Goal: Task Accomplishment & Management: Use online tool/utility

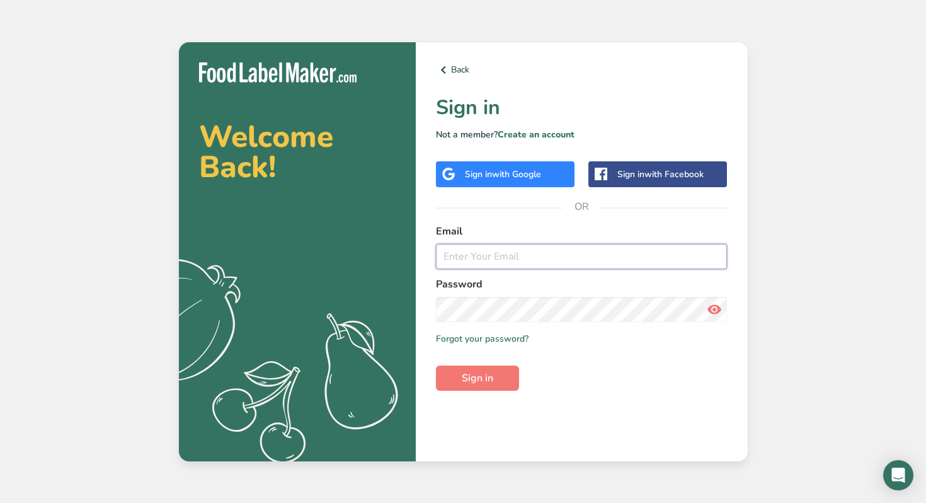
click at [483, 255] on input "email" at bounding box center [582, 256] width 292 height 25
type input "[EMAIL_ADDRESS][DOMAIN_NAME]"
click at [480, 381] on span "Sign in" at bounding box center [478, 378] width 32 height 15
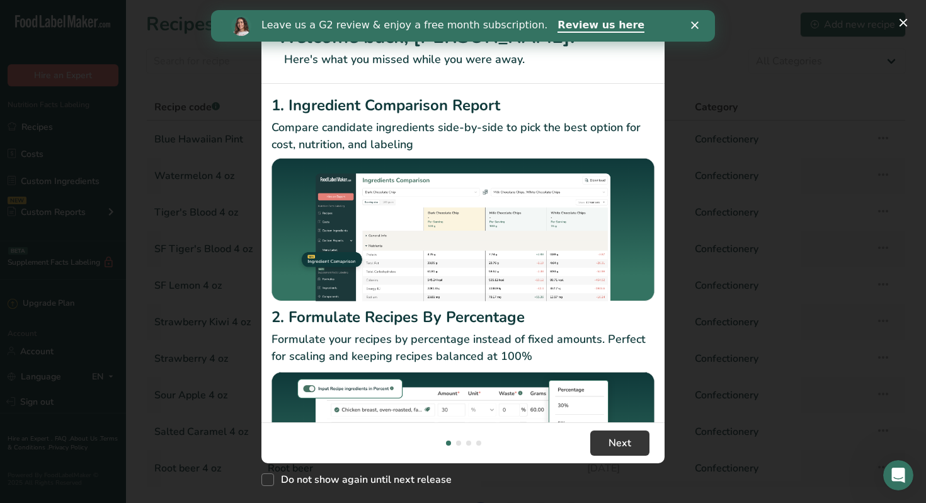
click at [696, 25] on icon "Close" at bounding box center [695, 25] width 8 height 8
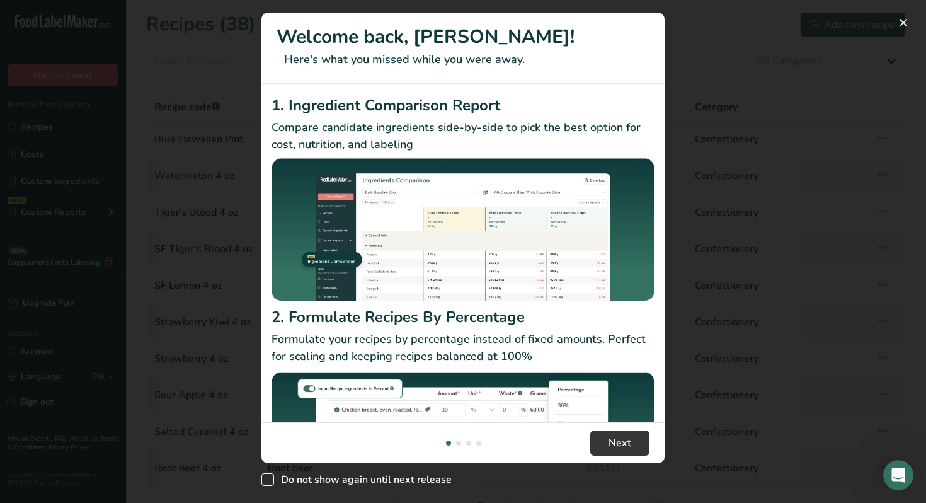
click at [270, 480] on span "New Features" at bounding box center [268, 479] width 13 height 13
click at [270, 480] on input "Do not show again until next release" at bounding box center [266, 480] width 8 height 8
checkbox input "true"
click at [902, 23] on button "New Features" at bounding box center [904, 23] width 20 height 20
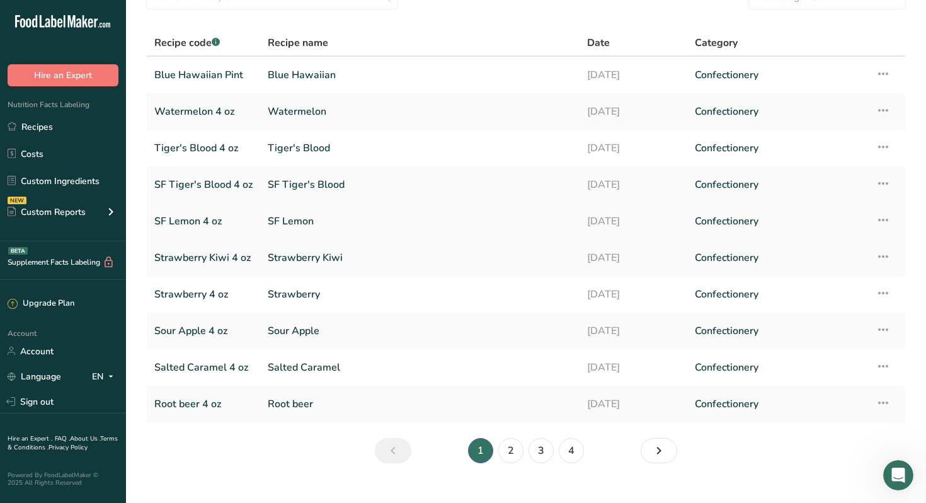
scroll to position [64, 0]
click at [512, 450] on link "2" at bounding box center [510, 451] width 25 height 25
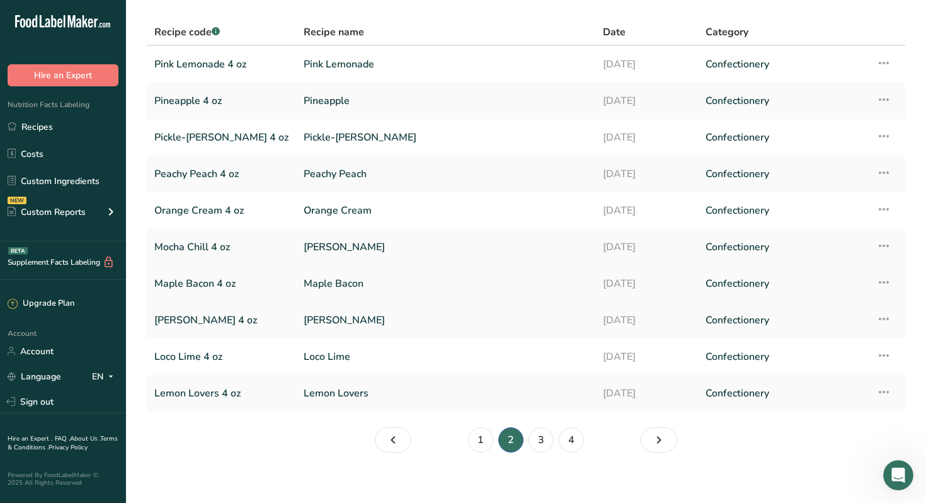
scroll to position [85, 0]
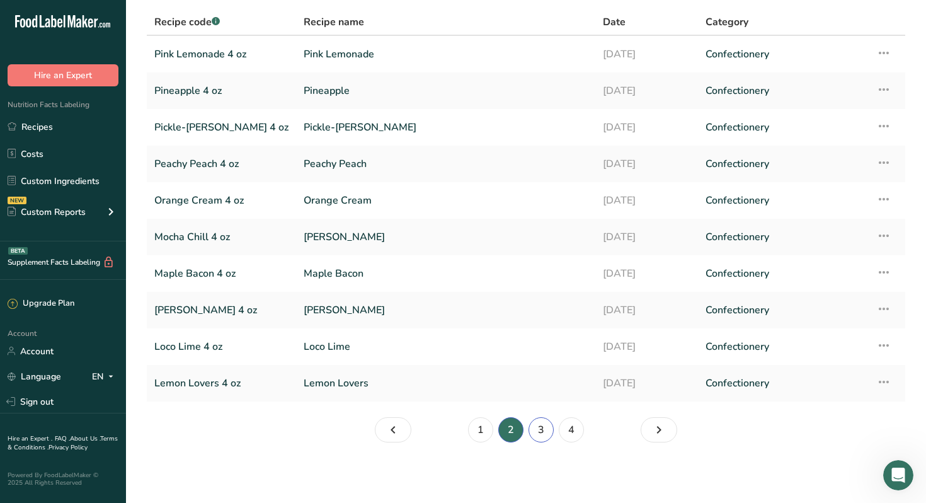
click at [543, 429] on link "3" at bounding box center [541, 429] width 25 height 25
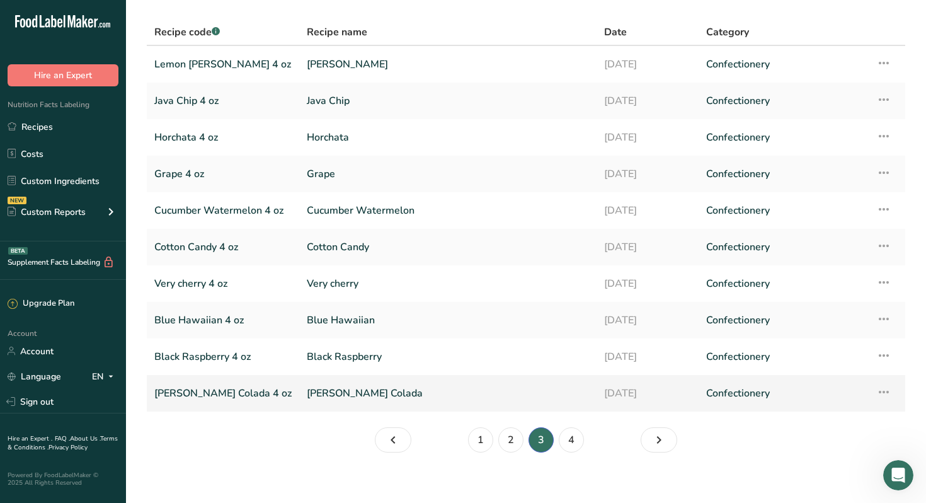
scroll to position [85, 0]
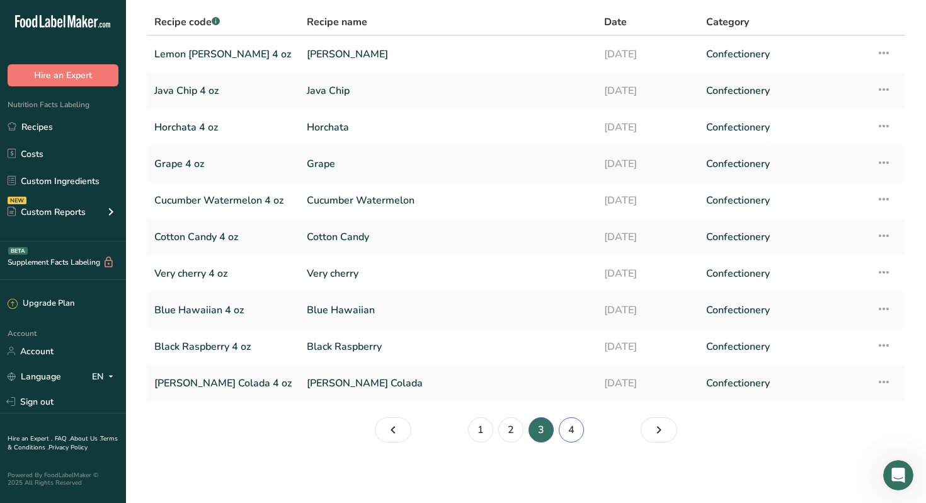
click at [570, 430] on link "4" at bounding box center [571, 429] width 25 height 25
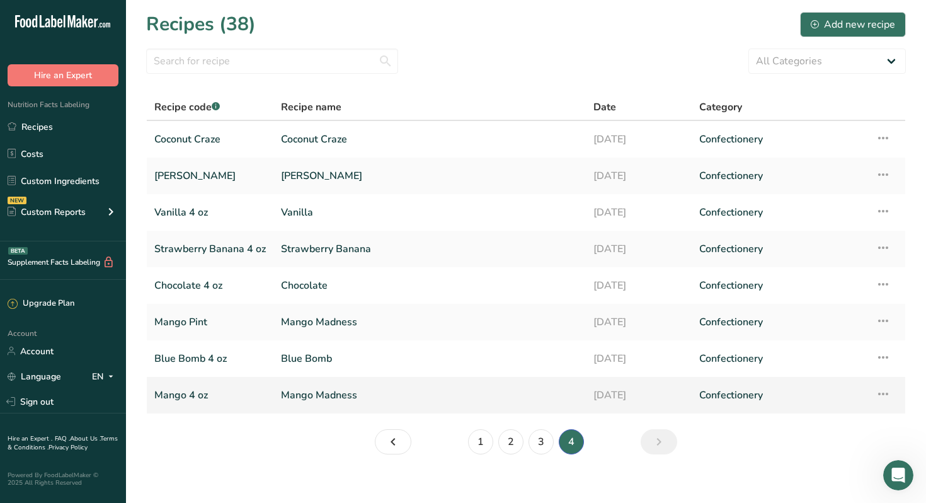
click at [180, 394] on link "Mango 4 oz" at bounding box center [210, 395] width 112 height 26
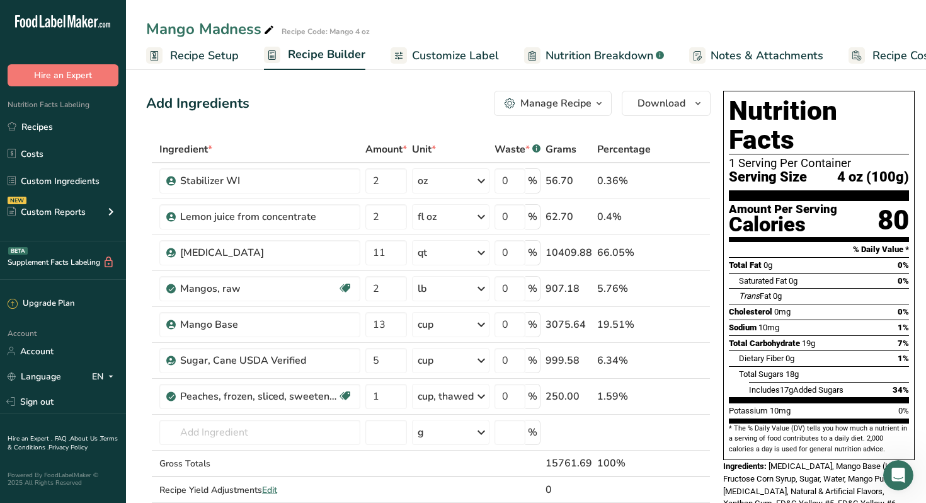
click at [596, 102] on icon "button" at bounding box center [599, 104] width 10 height 16
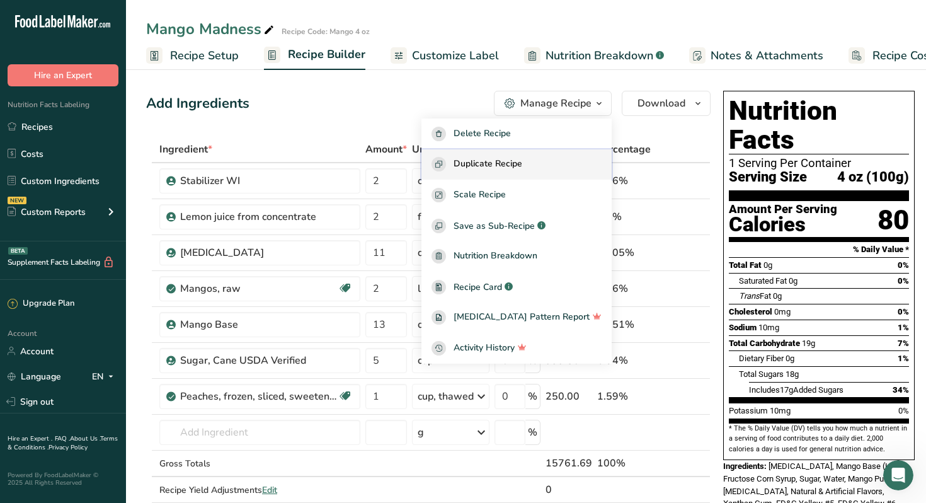
click at [515, 166] on span "Duplicate Recipe" at bounding box center [488, 164] width 69 height 14
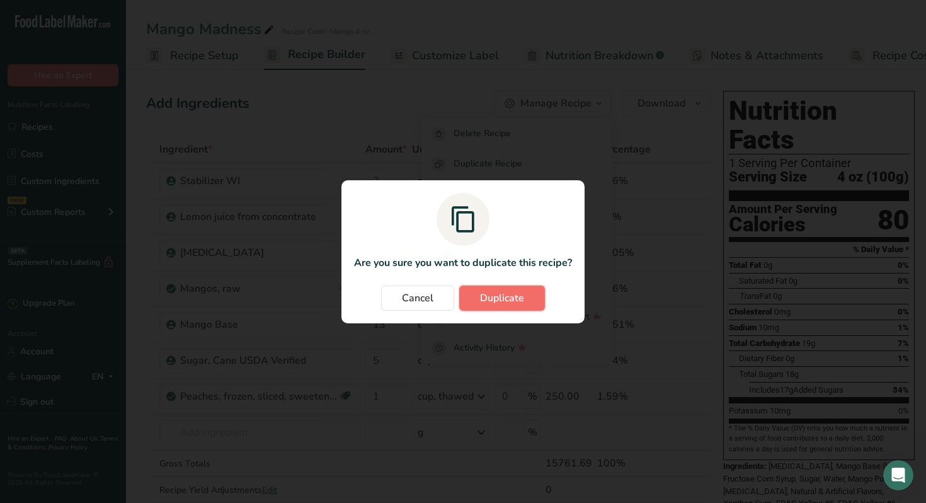
click at [495, 301] on span "Duplicate" at bounding box center [502, 298] width 44 height 15
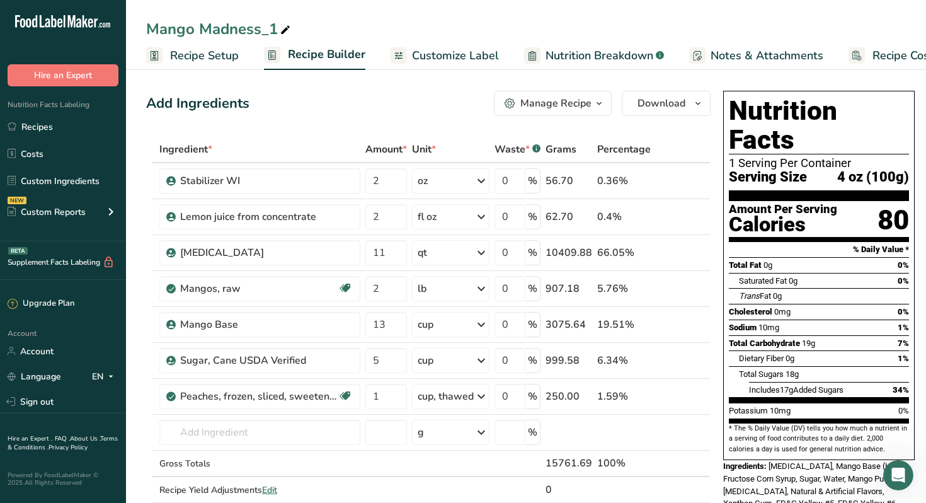
click at [288, 30] on icon at bounding box center [285, 30] width 11 height 18
type input "Mango Madness 12 oz"
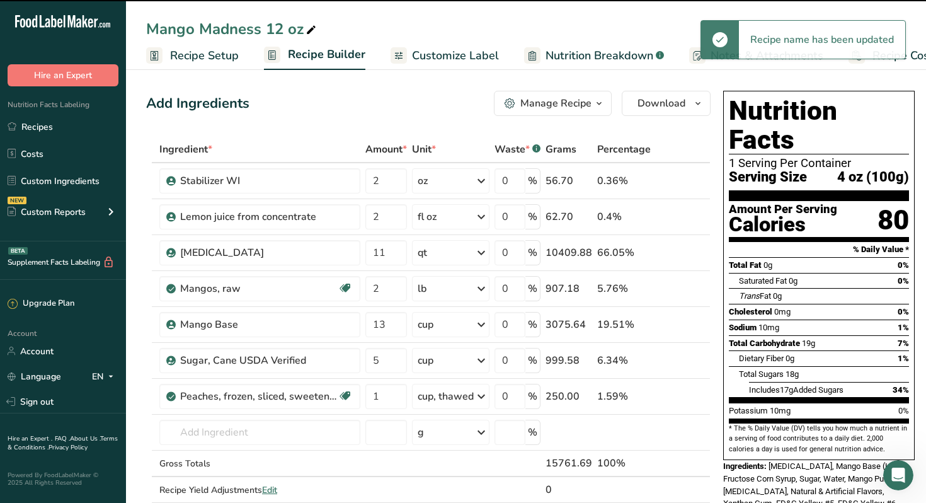
click at [210, 57] on span "Recipe Setup" at bounding box center [204, 55] width 69 height 17
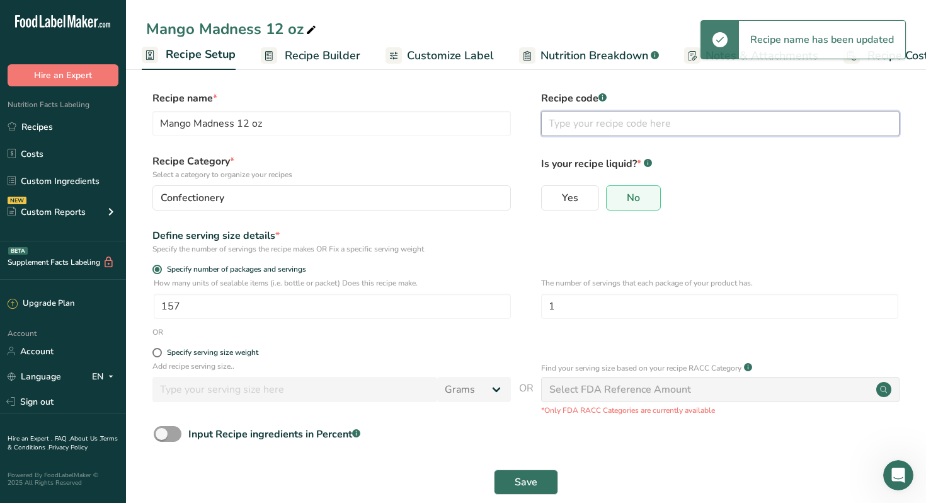
click at [574, 127] on input "text" at bounding box center [720, 123] width 359 height 25
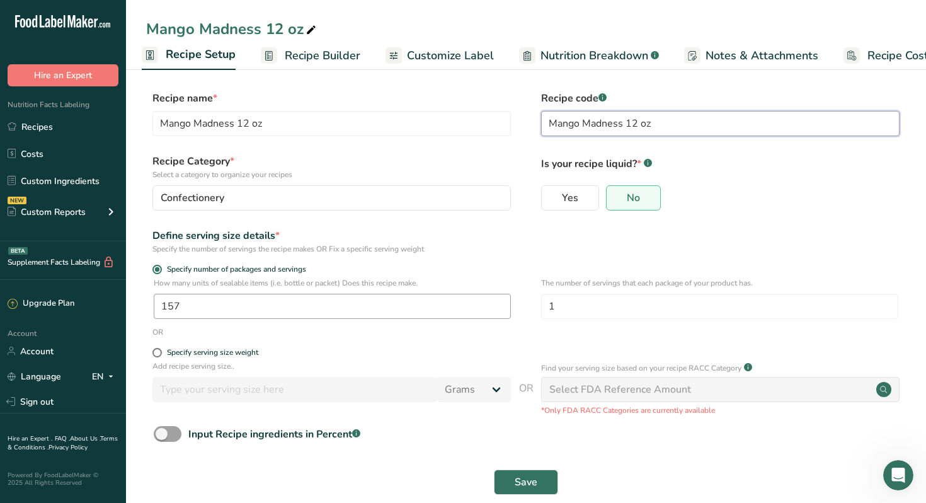
type input "Mango Madness 12 oz"
click at [187, 303] on input "157" at bounding box center [332, 306] width 357 height 25
type input "1"
type input "53"
click at [518, 478] on span "Save" at bounding box center [526, 482] width 23 height 15
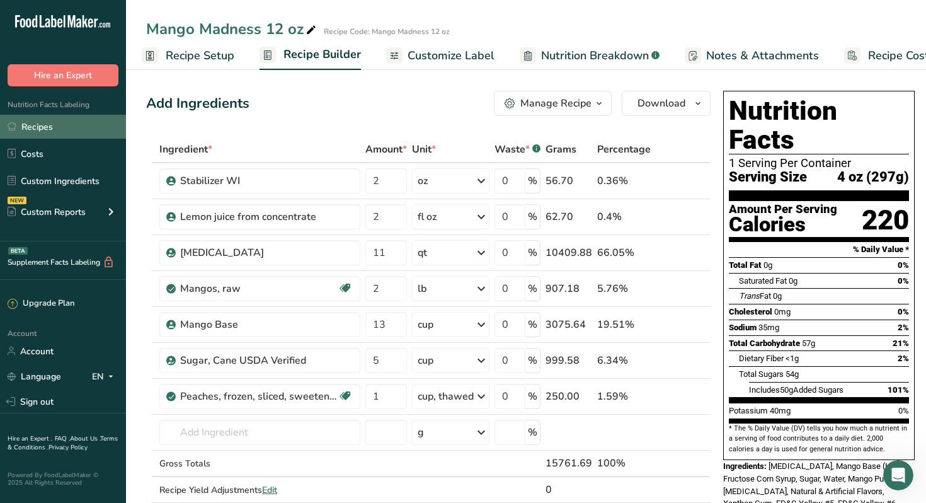
click at [38, 130] on link "Recipes" at bounding box center [63, 127] width 126 height 24
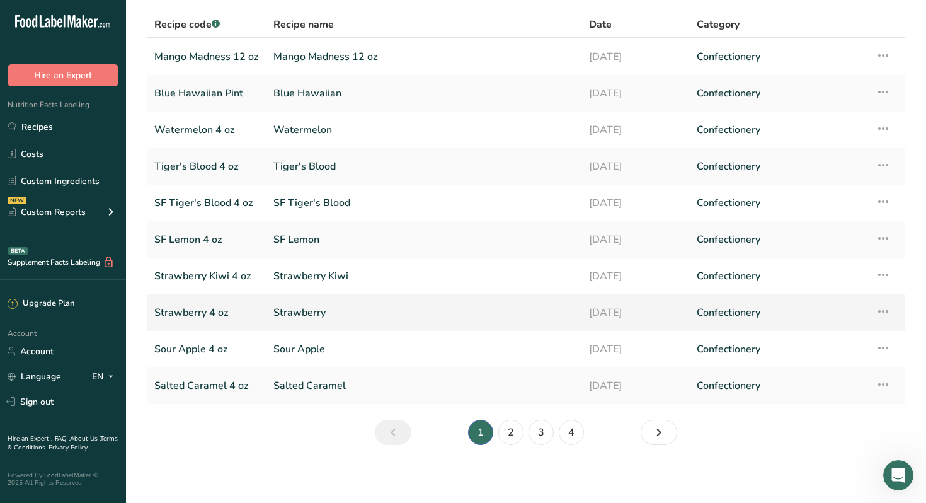
scroll to position [85, 0]
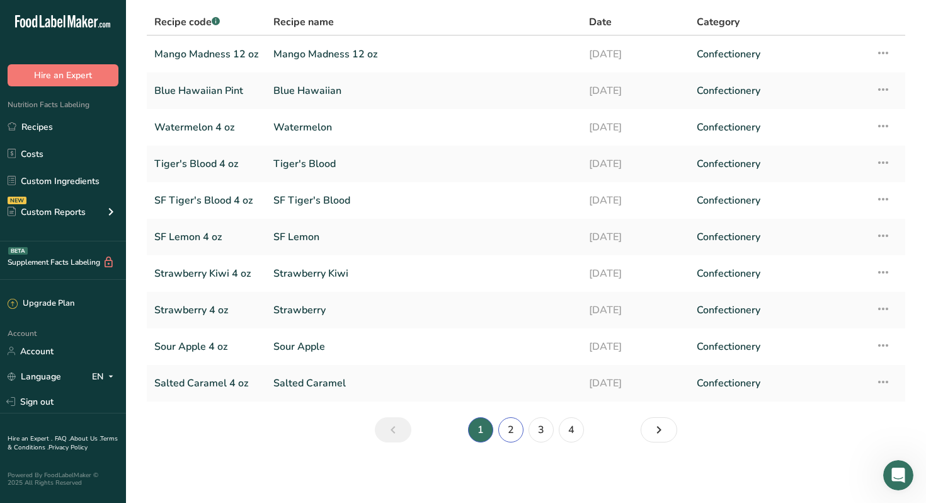
click at [511, 430] on link "2" at bounding box center [510, 429] width 25 height 25
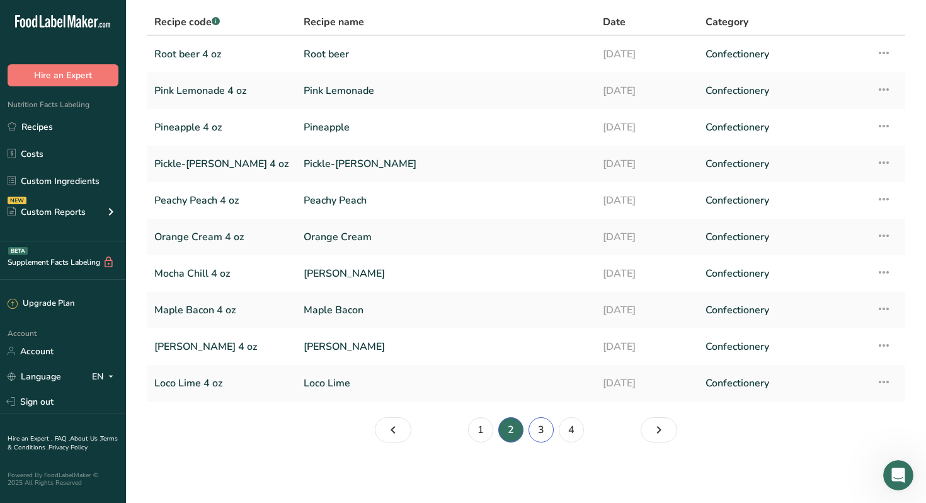
click at [536, 430] on link "3" at bounding box center [541, 429] width 25 height 25
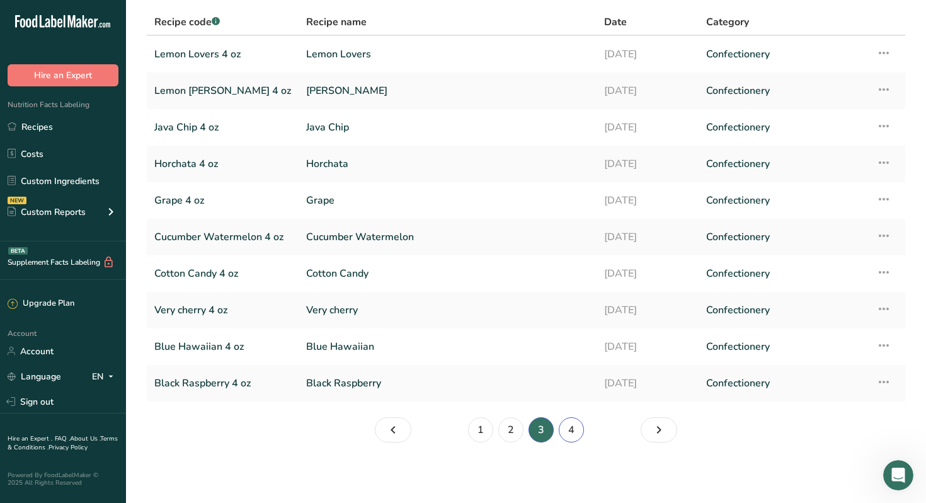
click at [573, 429] on link "4" at bounding box center [571, 429] width 25 height 25
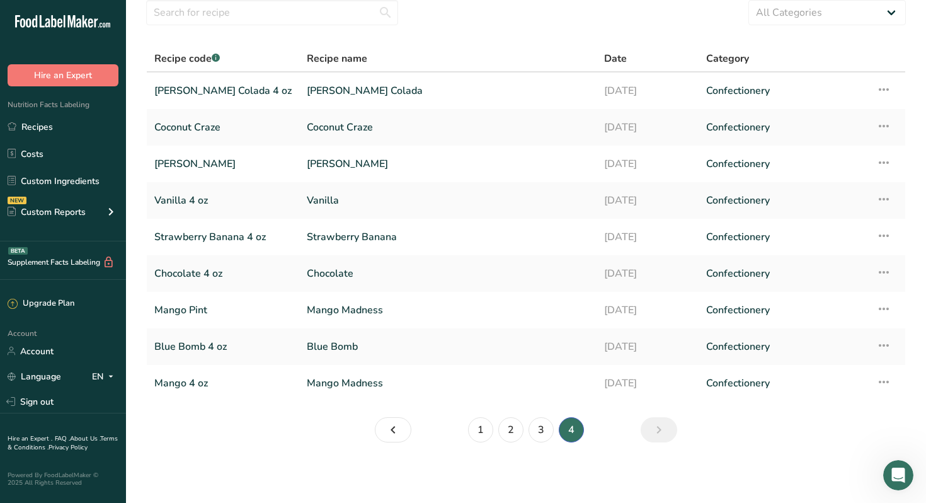
scroll to position [49, 0]
click at [191, 313] on link "Mango Pint" at bounding box center [222, 310] width 137 height 26
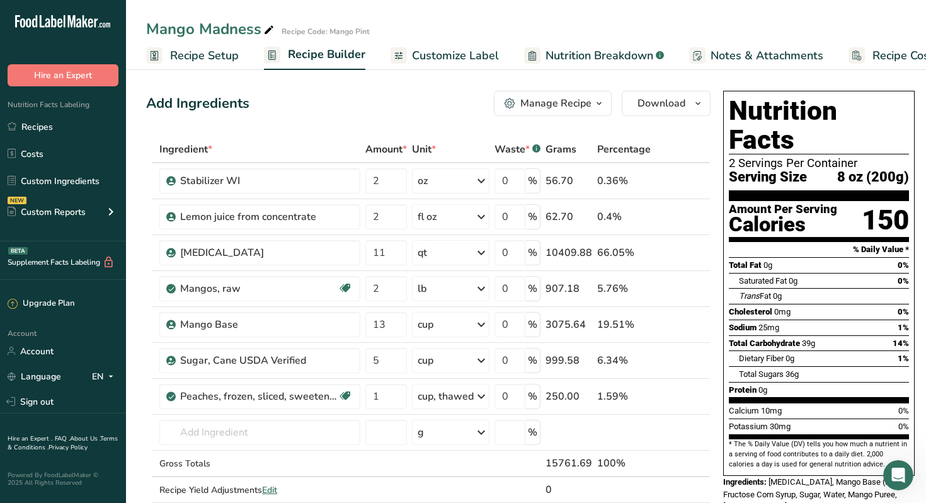
click at [185, 56] on span "Recipe Setup" at bounding box center [204, 55] width 69 height 17
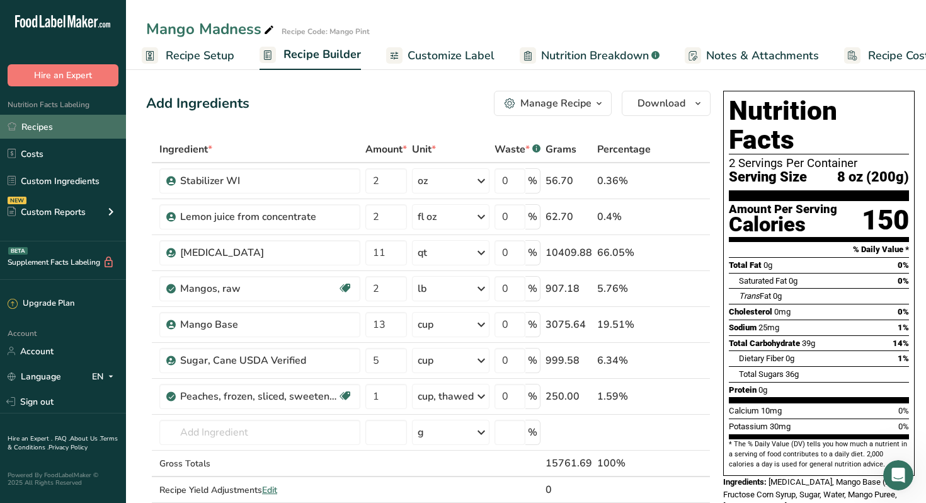
click at [40, 131] on link "Recipes" at bounding box center [63, 127] width 126 height 24
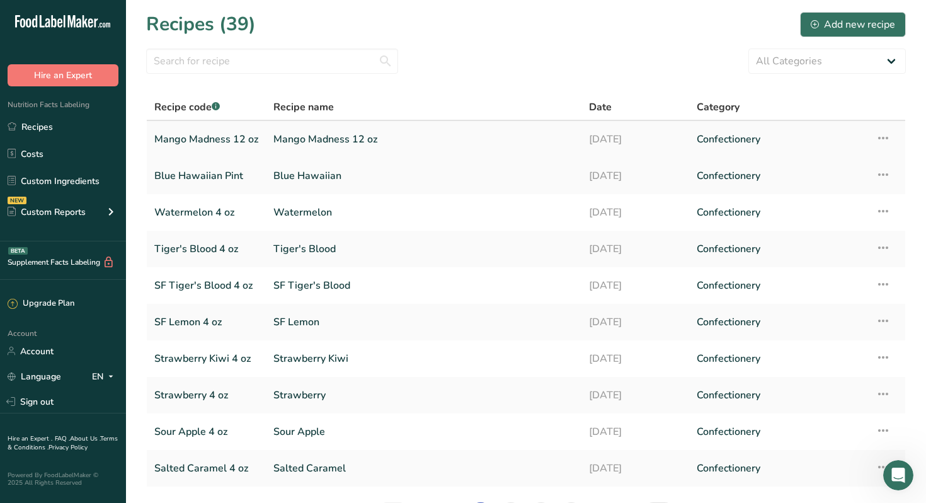
click at [217, 140] on link "Mango Madness 12 oz" at bounding box center [206, 139] width 104 height 26
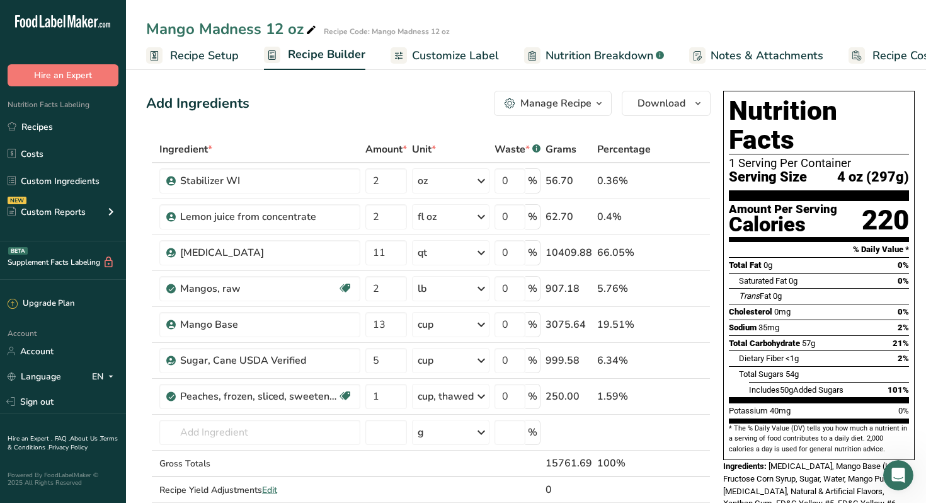
click at [434, 55] on span "Customize Label" at bounding box center [455, 55] width 87 height 17
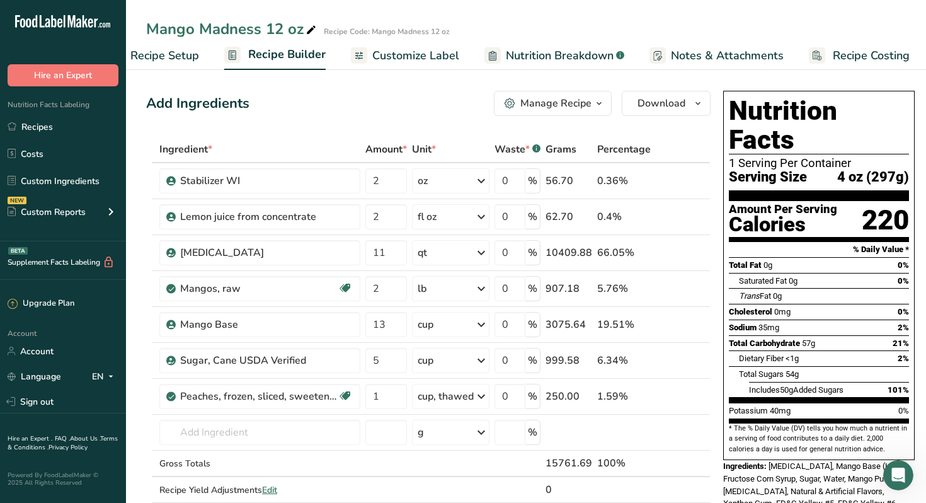
scroll to position [0, 43]
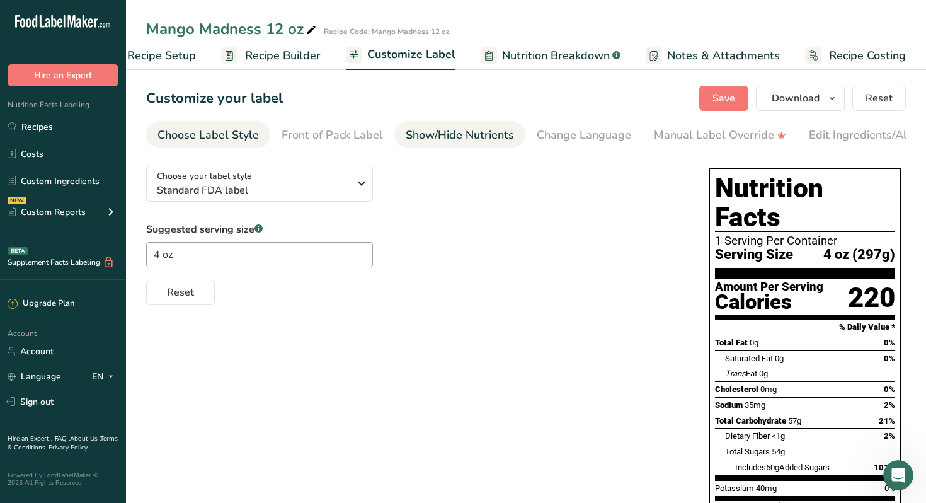
click at [471, 134] on div "Show/Hide Nutrients" at bounding box center [460, 135] width 108 height 17
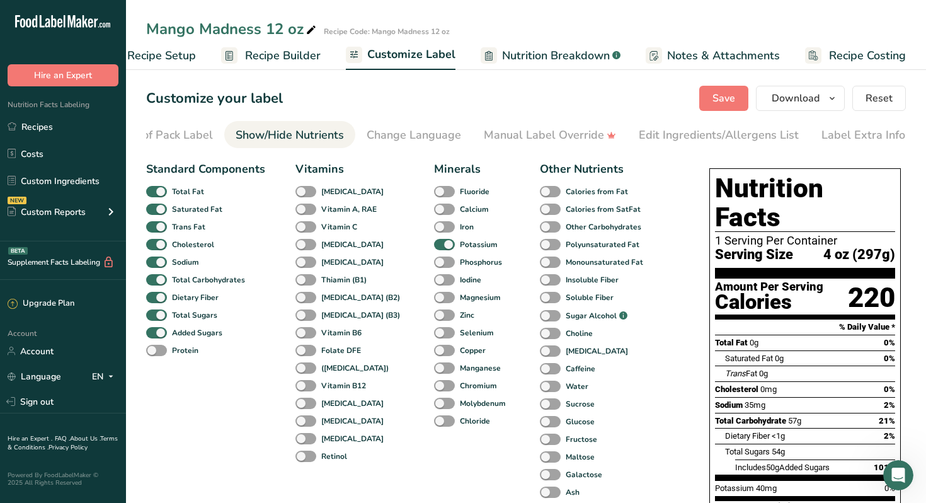
scroll to position [0, 171]
click at [161, 335] on span at bounding box center [156, 333] width 21 height 12
click at [154, 335] on input "Added Sugars" at bounding box center [150, 332] width 8 height 8
checkbox input "false"
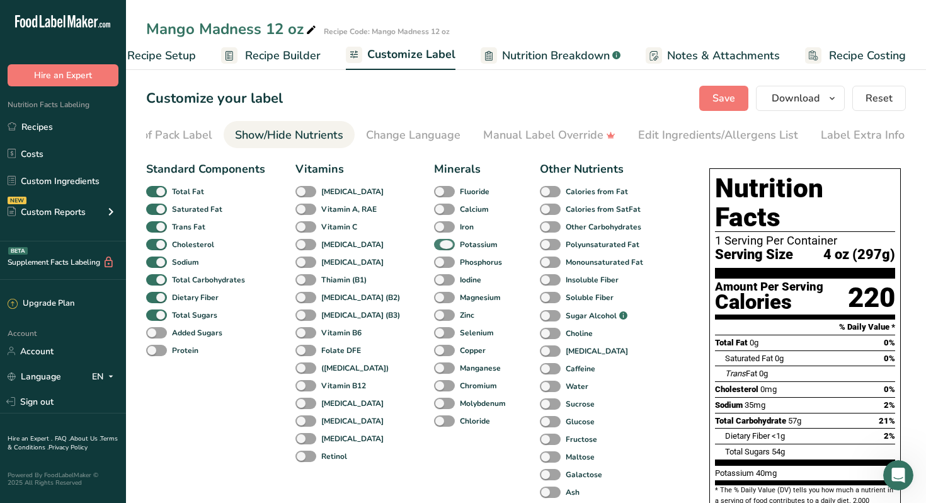
click at [434, 250] on span at bounding box center [444, 245] width 21 height 12
click at [434, 248] on input "Potassium" at bounding box center [438, 244] width 8 height 8
checkbox input "false"
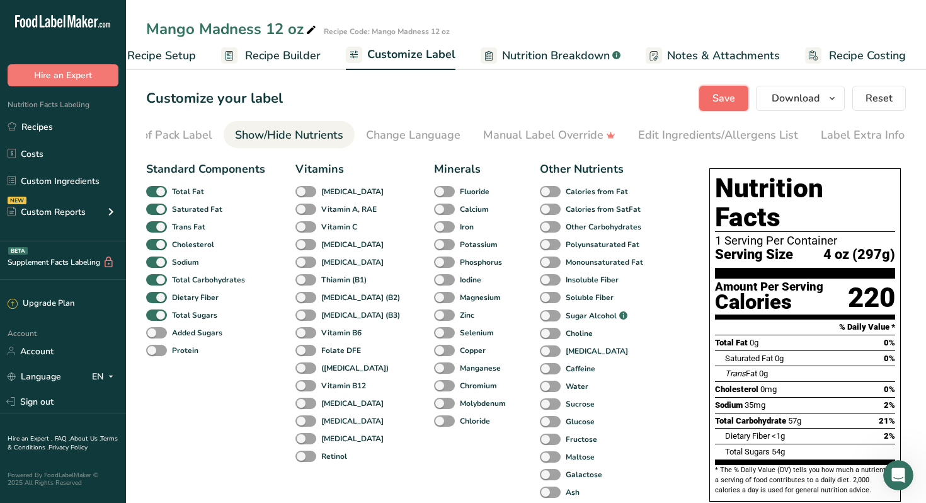
click at [725, 98] on span "Save" at bounding box center [724, 98] width 23 height 15
click at [170, 58] on span "Recipe Setup" at bounding box center [161, 55] width 69 height 17
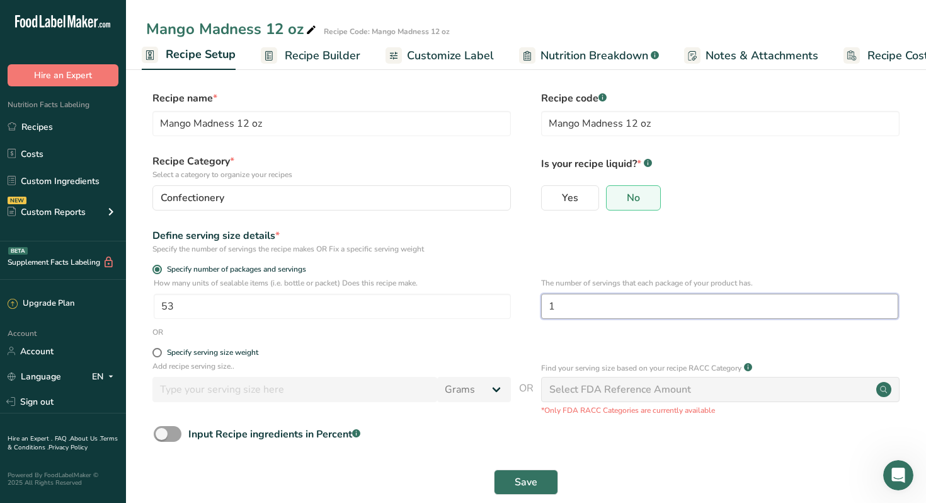
click at [560, 308] on input "1" at bounding box center [719, 306] width 357 height 25
type input "3"
click at [524, 483] on span "Save" at bounding box center [526, 482] width 23 height 15
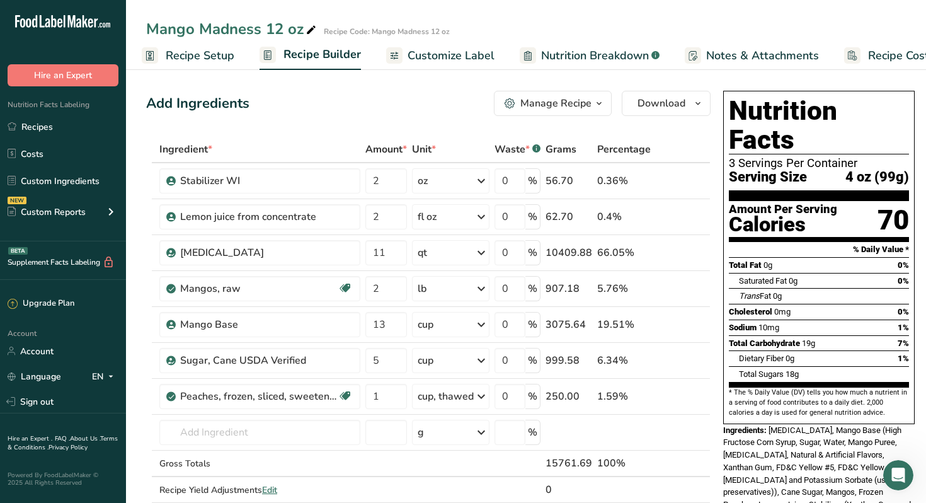
click at [186, 59] on span "Recipe Setup" at bounding box center [200, 55] width 69 height 17
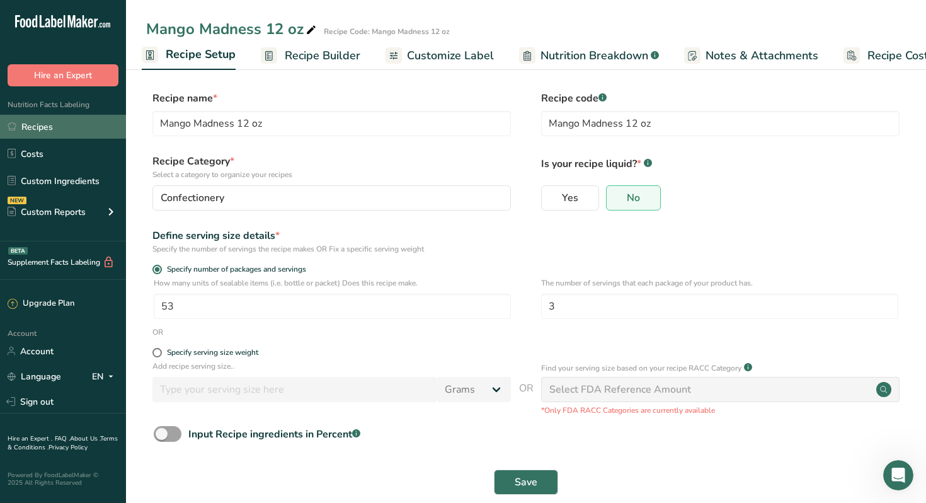
click at [50, 129] on link "Recipes" at bounding box center [63, 127] width 126 height 24
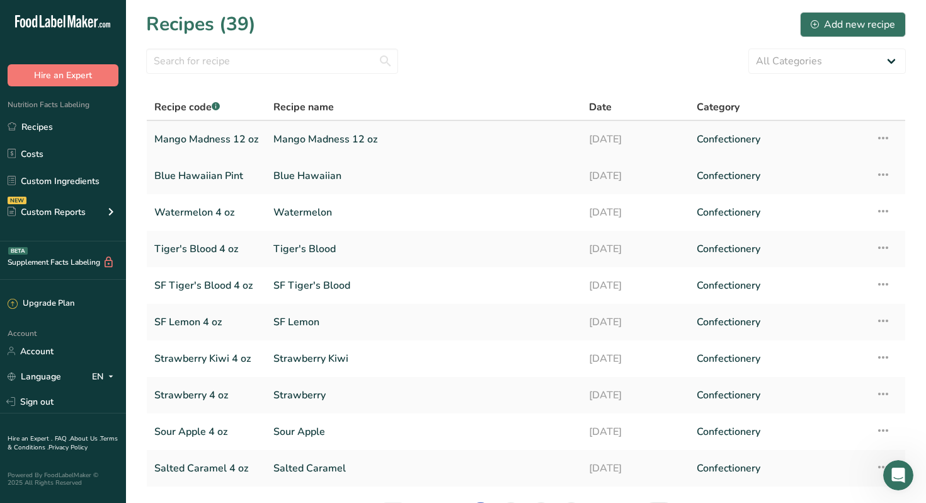
click at [308, 141] on link "Mango Madness 12 oz" at bounding box center [423, 139] width 301 height 26
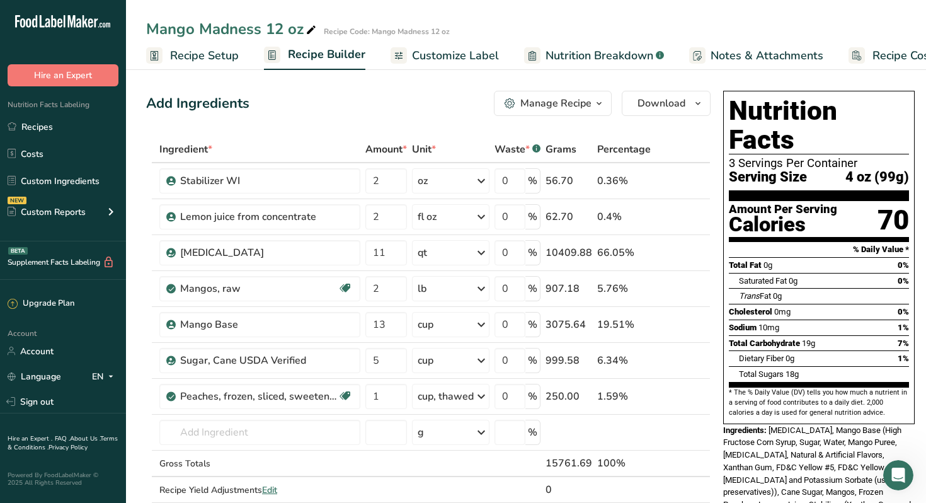
click at [201, 60] on span "Recipe Setup" at bounding box center [204, 55] width 69 height 17
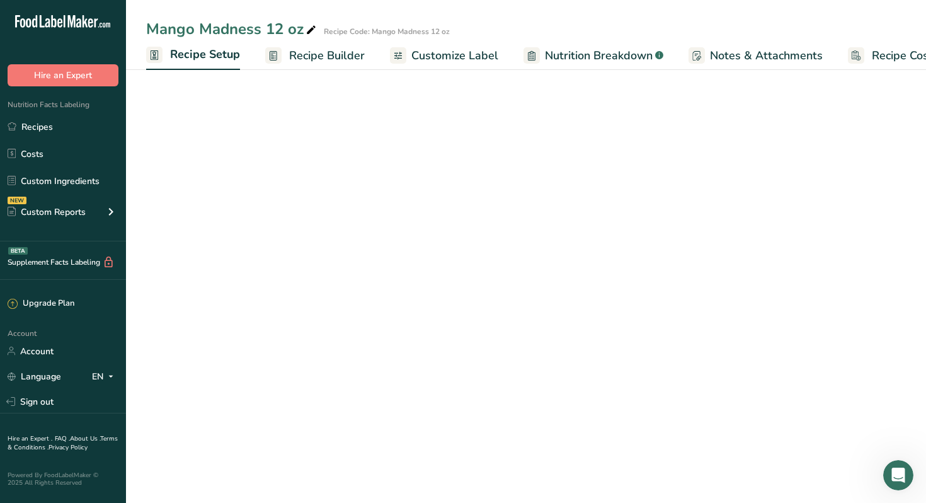
scroll to position [0, 4]
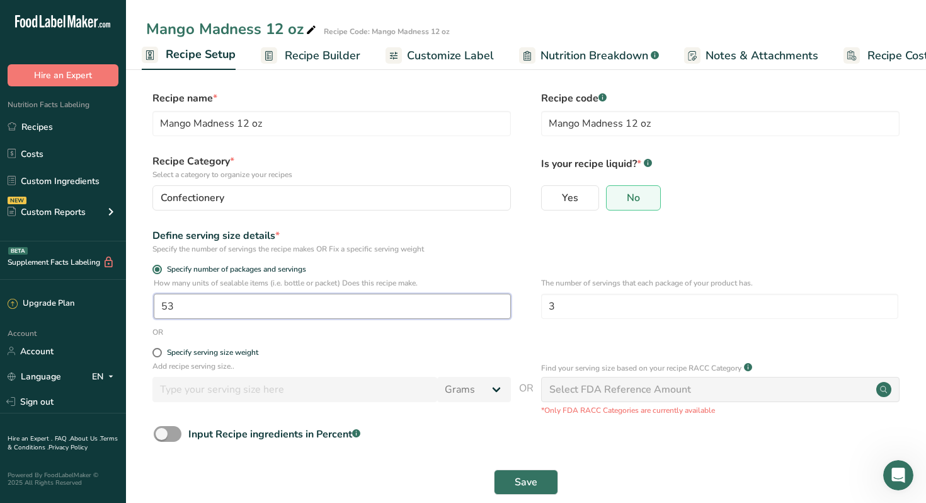
click at [183, 302] on input "53" at bounding box center [332, 306] width 357 height 25
type input "58"
click at [522, 479] on span "Save" at bounding box center [526, 482] width 23 height 15
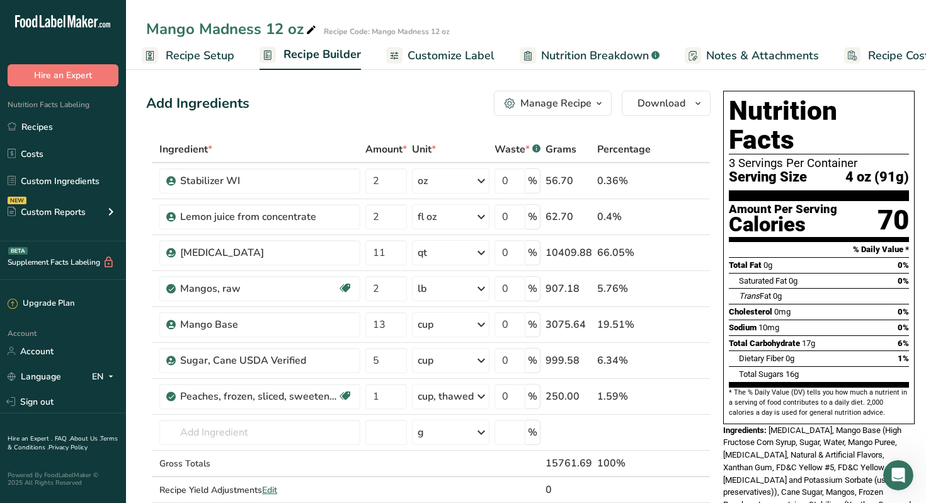
click at [462, 57] on span "Customize Label" at bounding box center [451, 55] width 87 height 17
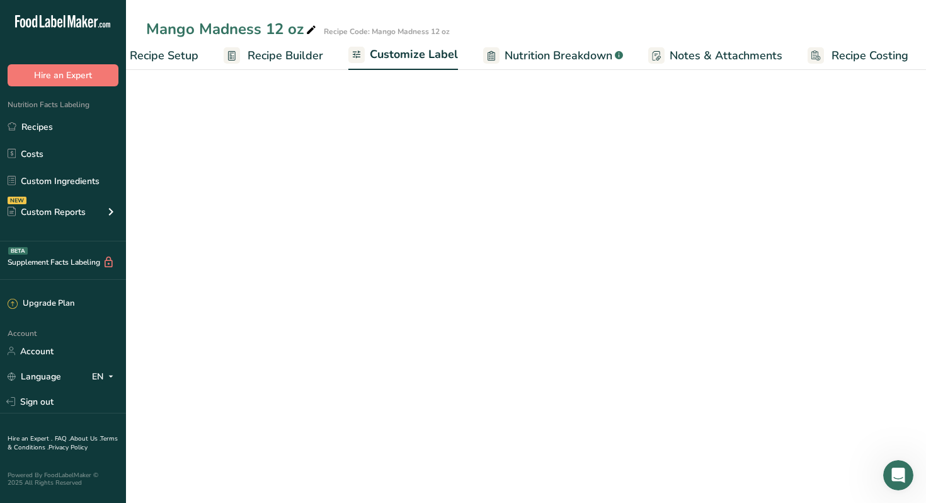
scroll to position [0, 43]
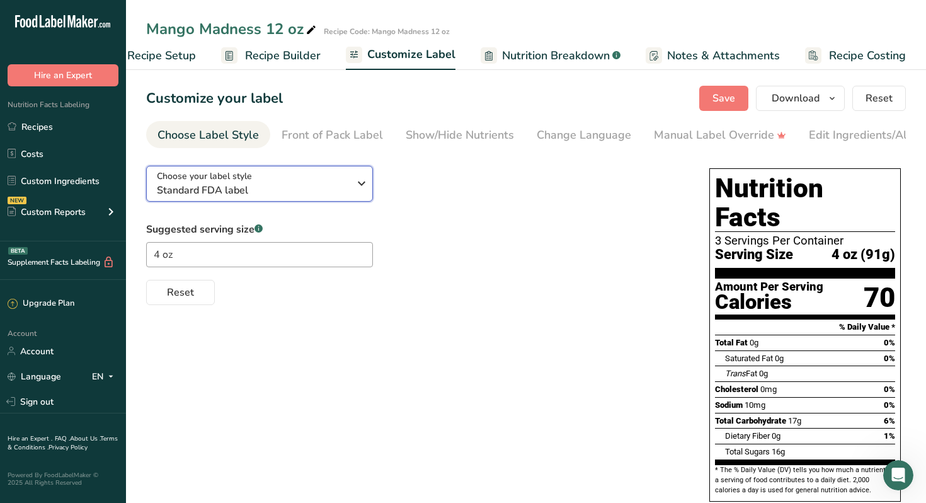
click at [363, 190] on icon "button" at bounding box center [361, 183] width 15 height 23
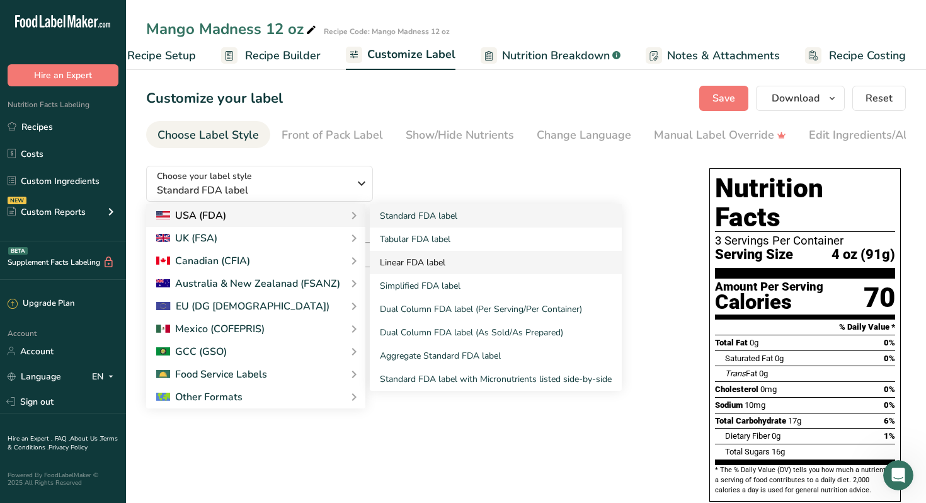
click at [404, 265] on link "Linear FDA label" at bounding box center [496, 262] width 252 height 23
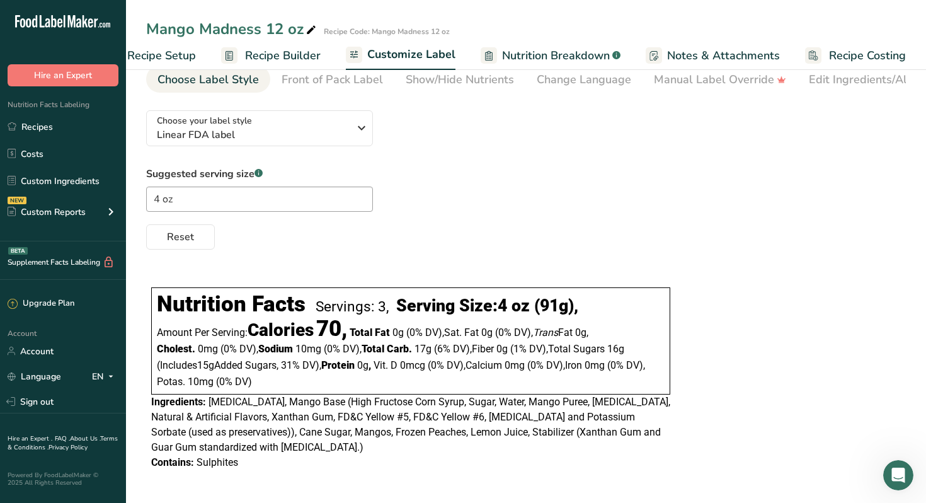
scroll to position [48, 0]
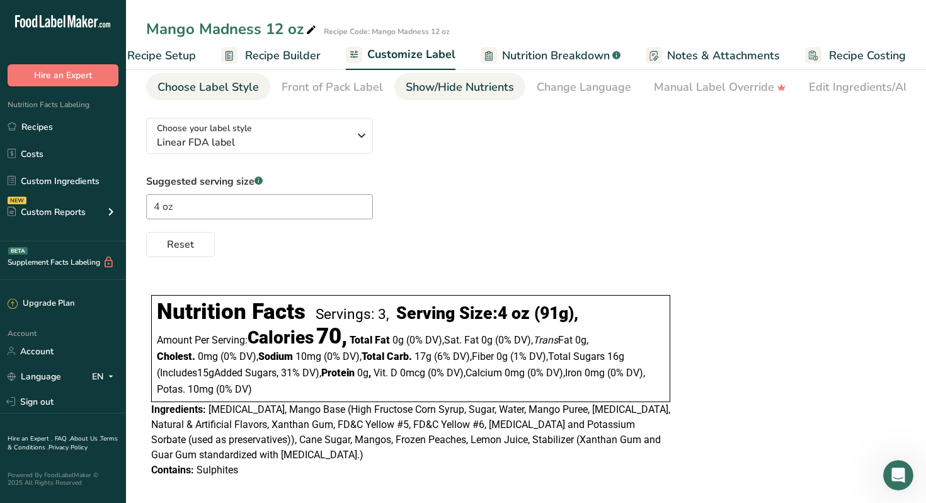
click at [490, 91] on div "Show/Hide Nutrients" at bounding box center [460, 87] width 108 height 17
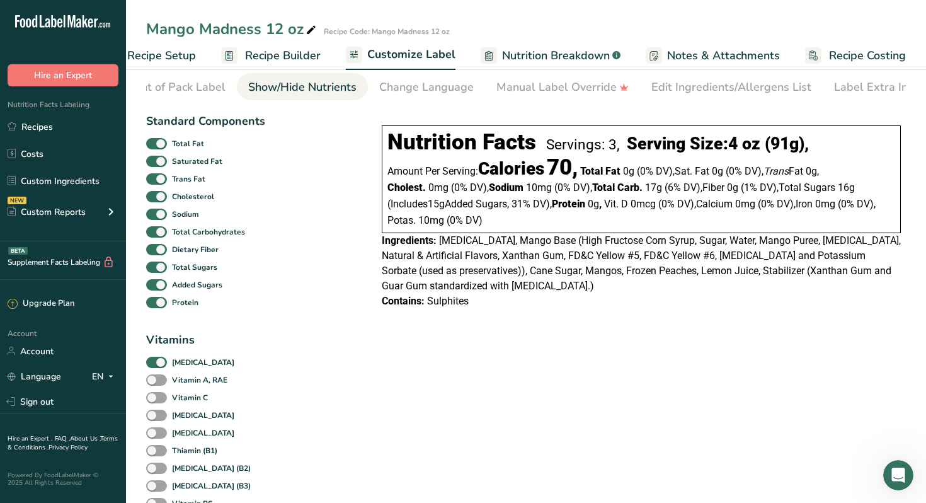
scroll to position [0, 171]
checkbox input "false"
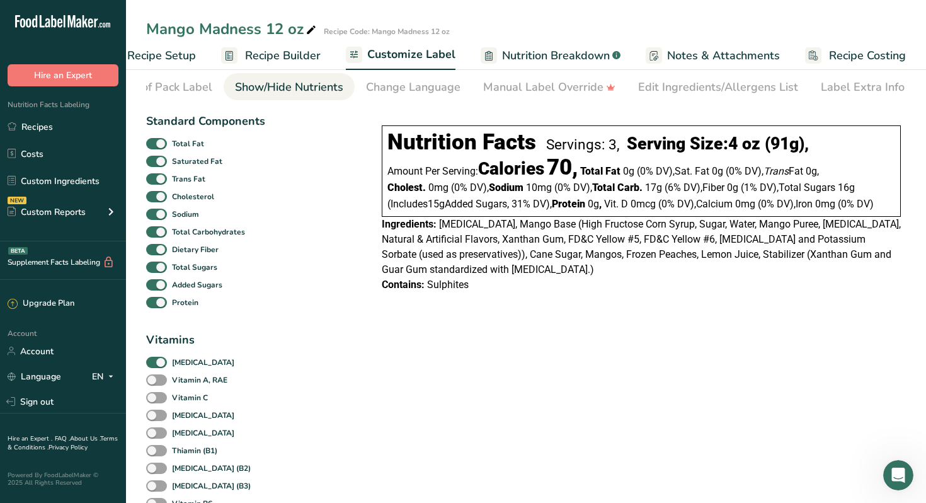
checkbox input "false"
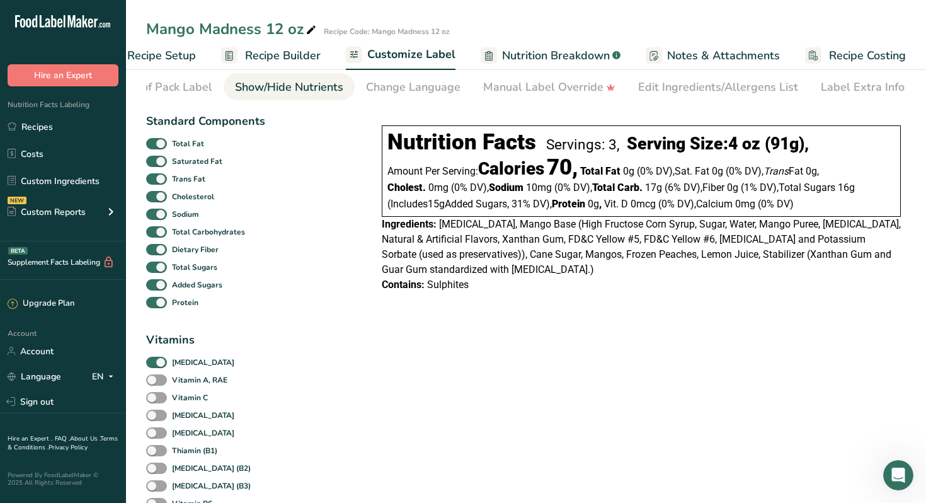
checkbox input "false"
click at [156, 364] on span at bounding box center [156, 363] width 21 height 12
click at [154, 364] on input "[MEDICAL_DATA]" at bounding box center [150, 362] width 8 height 8
checkbox input "false"
click at [160, 304] on span at bounding box center [156, 303] width 21 height 12
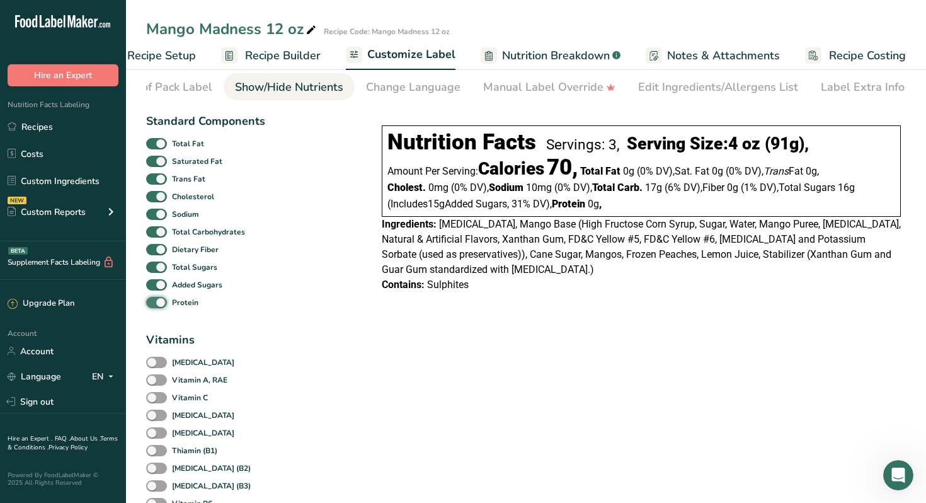
click at [154, 304] on input "Protein" at bounding box center [150, 302] width 8 height 8
checkbox input "false"
click at [161, 287] on span at bounding box center [156, 285] width 21 height 12
click at [154, 287] on input "Added Sugars" at bounding box center [150, 284] width 8 height 8
checkbox input "false"
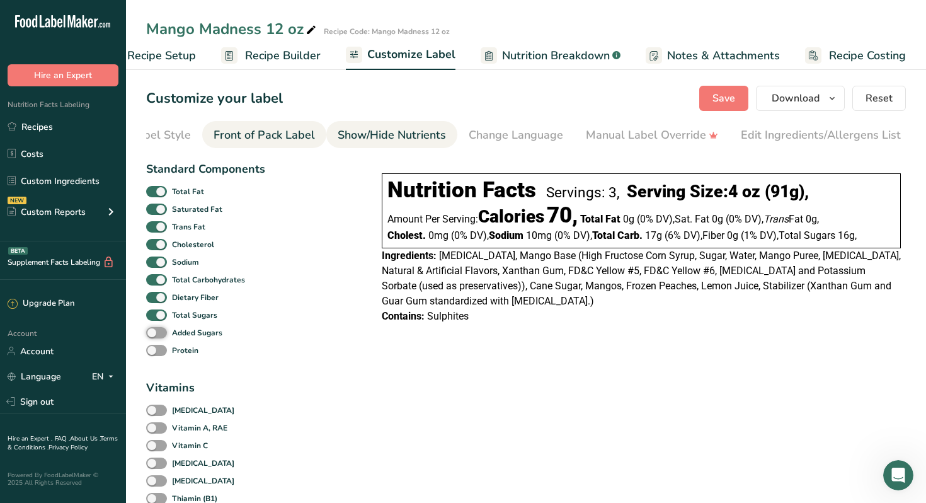
scroll to position [0, 0]
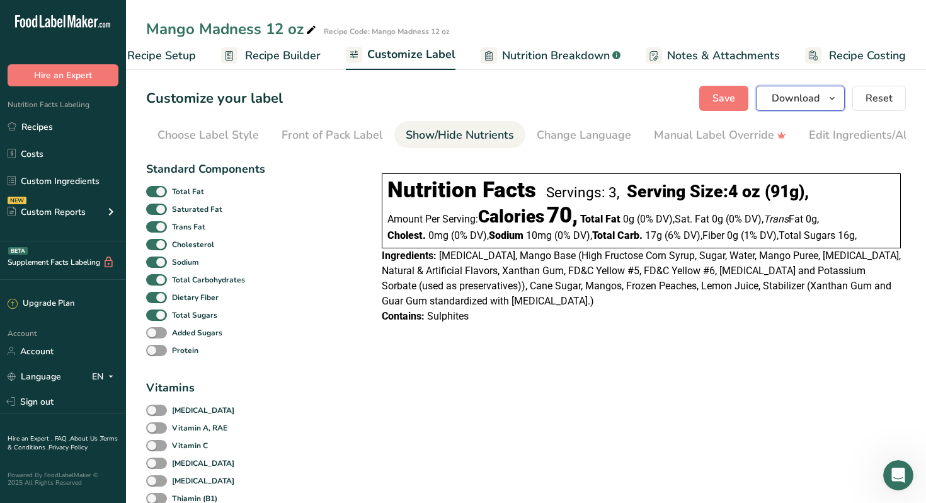
click at [832, 97] on icon "button" at bounding box center [832, 99] width 10 height 16
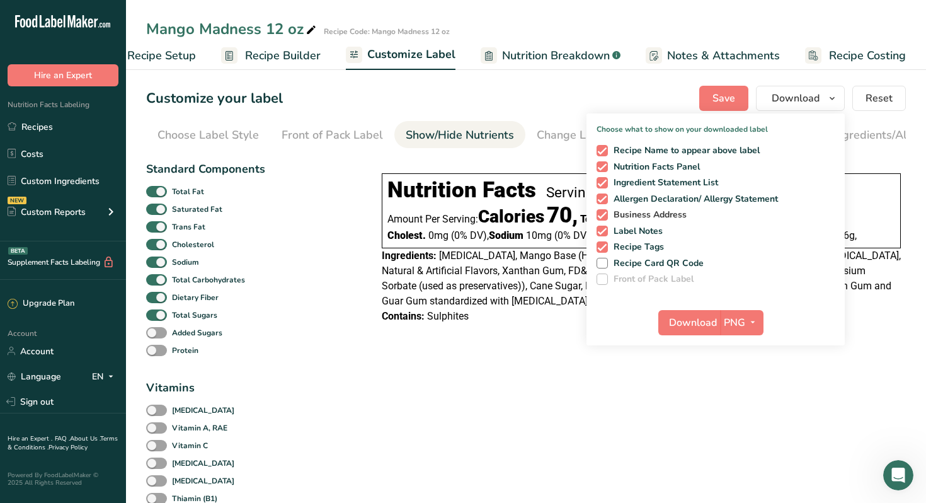
click at [605, 213] on span at bounding box center [602, 214] width 11 height 11
click at [605, 213] on input "Business Address" at bounding box center [601, 214] width 8 height 8
checkbox input "false"
click at [604, 232] on span at bounding box center [602, 231] width 11 height 11
click at [604, 232] on input "Label Notes" at bounding box center [601, 231] width 8 height 8
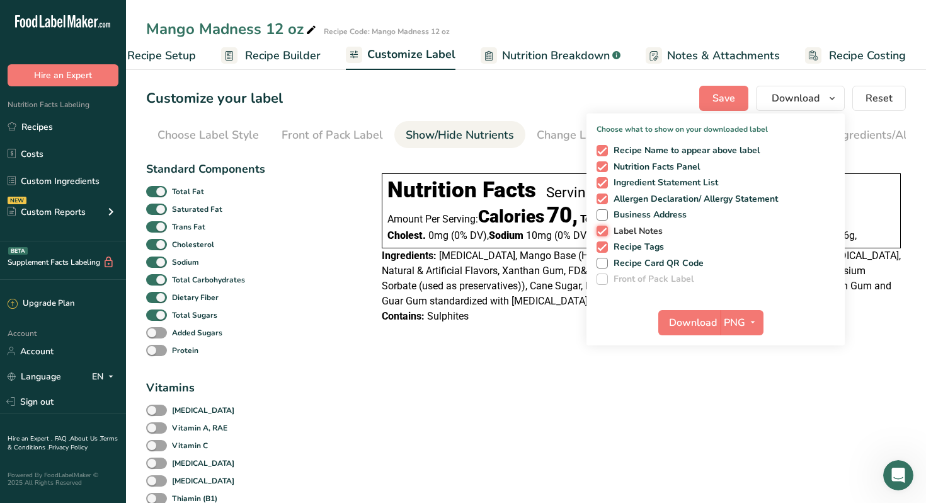
checkbox input "false"
click at [602, 248] on span at bounding box center [602, 246] width 11 height 11
click at [602, 248] on input "Recipe Tags" at bounding box center [601, 247] width 8 height 8
checkbox input "false"
click at [754, 322] on icon "button" at bounding box center [753, 322] width 10 height 16
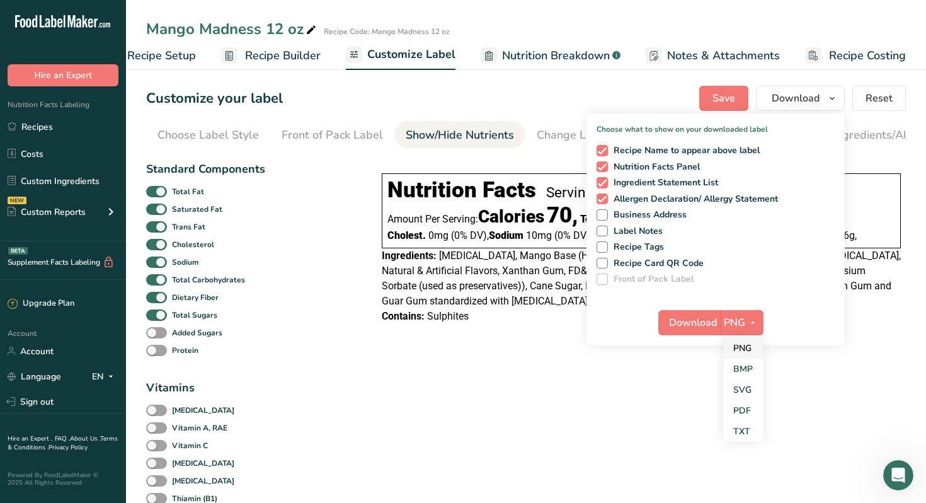
click at [742, 347] on link "PNG" at bounding box center [743, 348] width 40 height 21
click at [752, 321] on icon "button" at bounding box center [753, 322] width 10 height 16
click at [749, 348] on link "PNG" at bounding box center [743, 348] width 40 height 21
click at [754, 321] on icon "button" at bounding box center [753, 322] width 10 height 16
click at [739, 408] on link "PDF" at bounding box center [743, 410] width 40 height 21
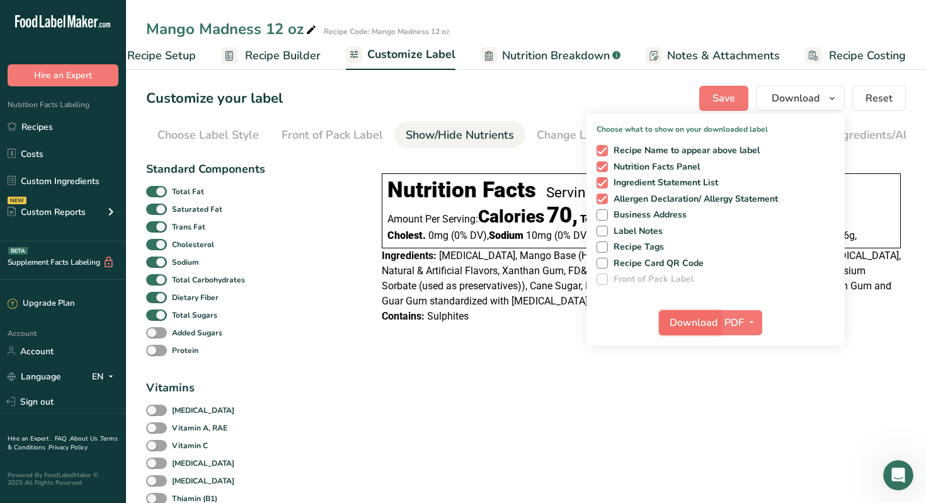
click at [704, 323] on span "Download" at bounding box center [694, 322] width 48 height 15
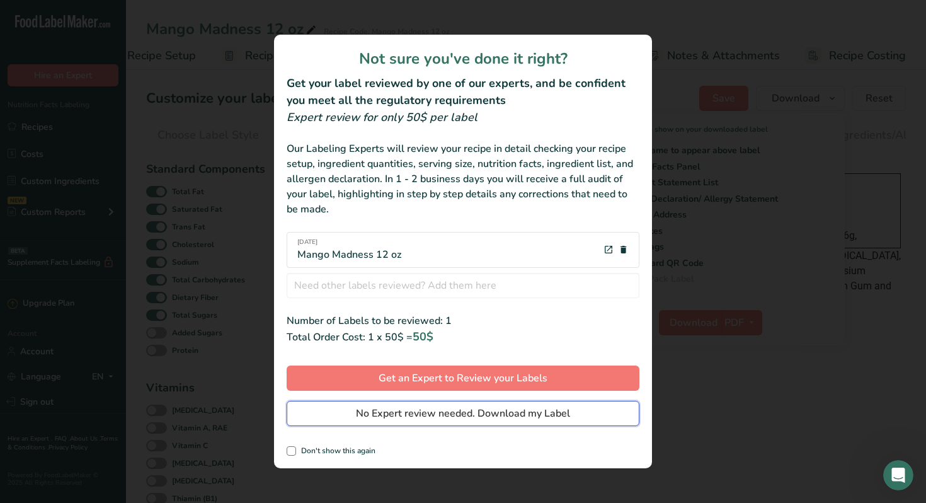
click at [471, 414] on span "No Expert review needed. Download my Label" at bounding box center [463, 413] width 214 height 15
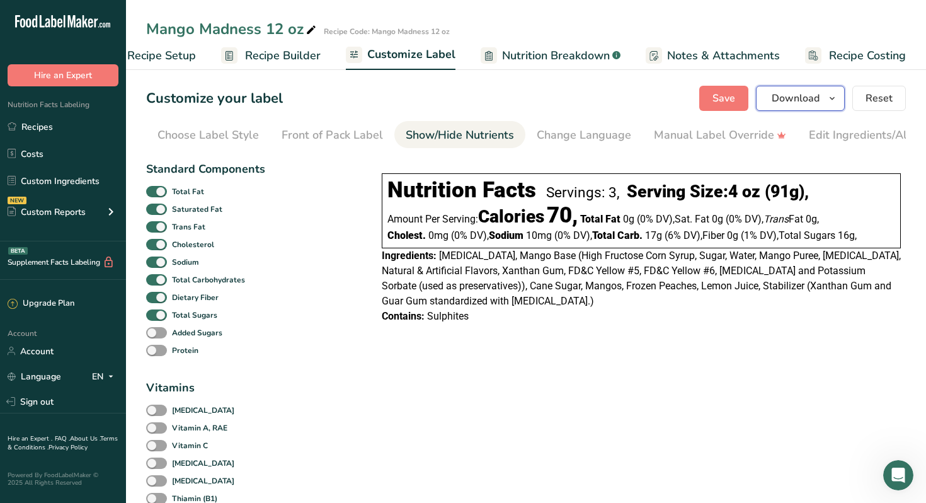
click at [836, 98] on icon "button" at bounding box center [832, 99] width 10 height 16
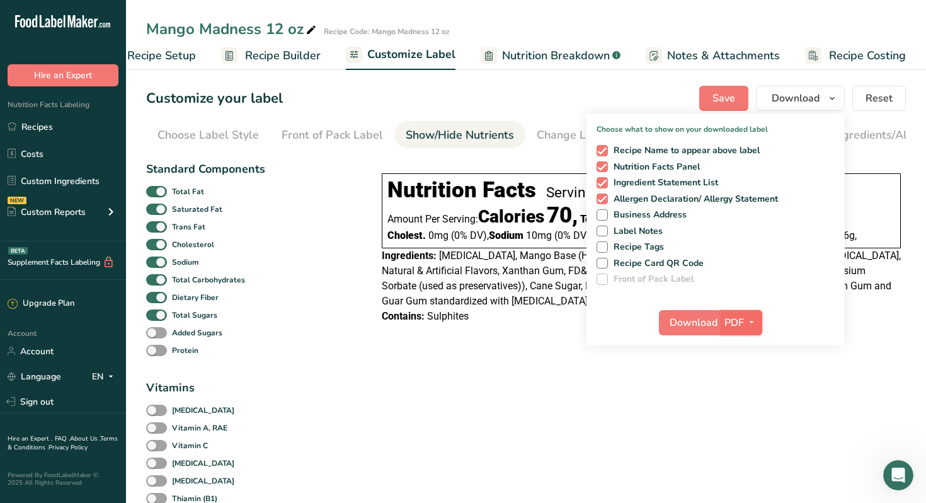
click at [754, 321] on icon "button" at bounding box center [752, 322] width 10 height 16
click at [744, 347] on link "PNG" at bounding box center [742, 348] width 40 height 21
click at [687, 321] on span "Download" at bounding box center [693, 322] width 48 height 15
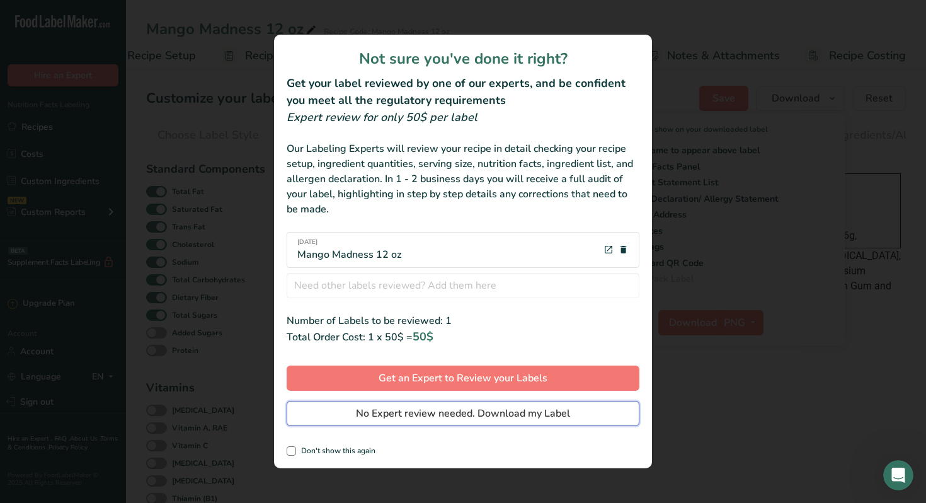
click at [455, 414] on span "No Expert review needed. Download my Label" at bounding box center [463, 413] width 214 height 15
